Goal: Task Accomplishment & Management: Manage account settings

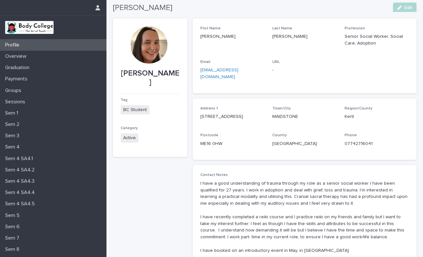
scroll to position [1, 0]
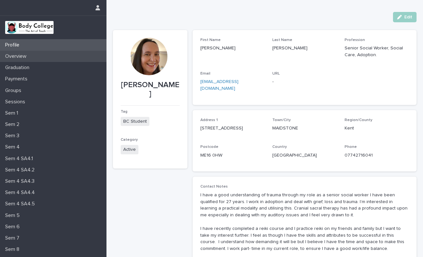
click at [16, 53] on p "Overview" at bounding box center [17, 56] width 29 height 6
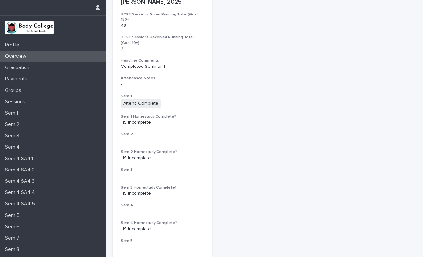
scroll to position [13, 0]
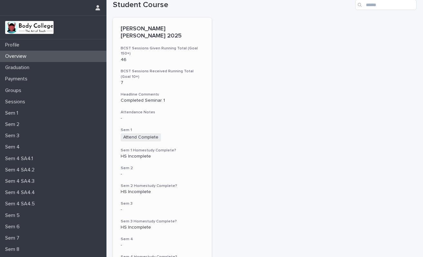
click at [185, 183] on h3 "Sem 2 Homestudy Complete?" at bounding box center [162, 185] width 83 height 5
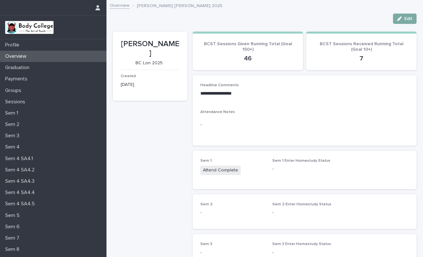
click at [406, 19] on span "Edit" at bounding box center [408, 18] width 8 height 5
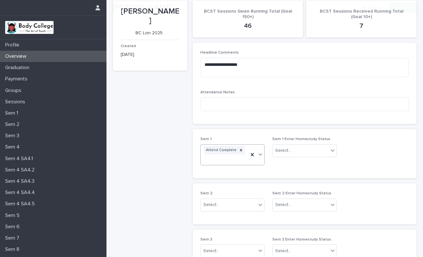
scroll to position [33, 0]
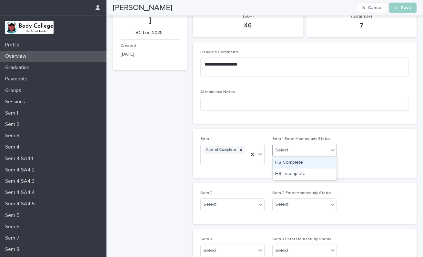
click at [332, 150] on icon at bounding box center [332, 150] width 6 height 6
click at [302, 161] on div "HS Complete" at bounding box center [305, 162] width 64 height 11
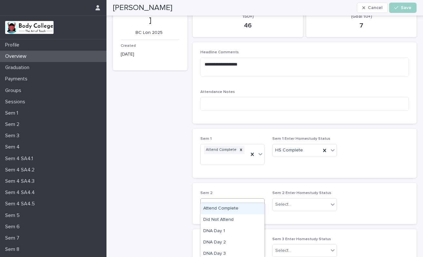
click at [259, 201] on icon at bounding box center [260, 204] width 6 height 6
click at [239, 208] on div "Attend Complete" at bounding box center [233, 208] width 64 height 11
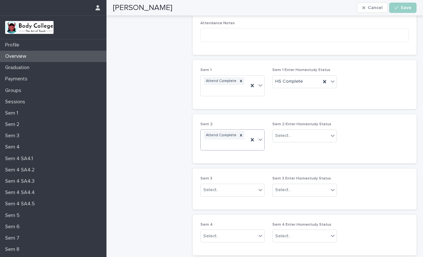
scroll to position [102, 0]
click at [403, 8] on span "Save" at bounding box center [406, 7] width 11 height 5
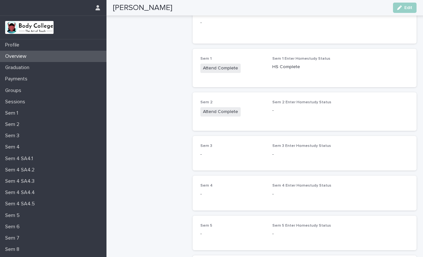
scroll to position [69, 0]
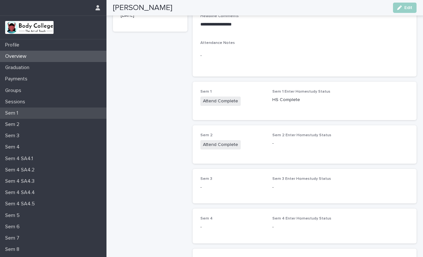
click at [13, 111] on p "Sem 1" at bounding box center [13, 113] width 21 height 6
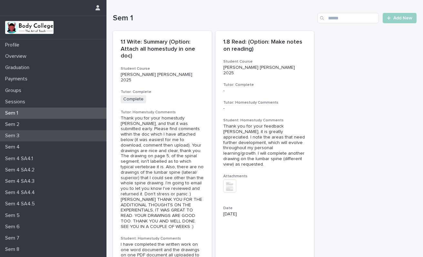
click at [19, 135] on p "Sem 3" at bounding box center [14, 136] width 22 height 6
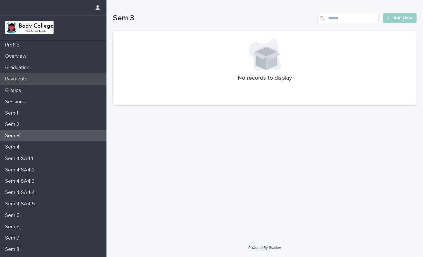
click at [18, 76] on p "Payments" at bounding box center [18, 79] width 30 height 6
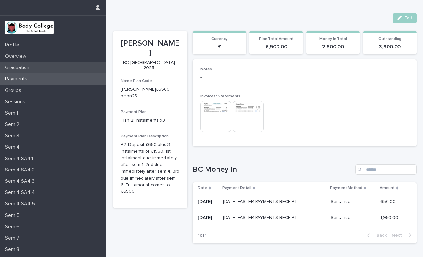
click at [23, 66] on p "Graduation" at bounding box center [19, 68] width 32 height 6
